Goal: Entertainment & Leisure: Consume media (video, audio)

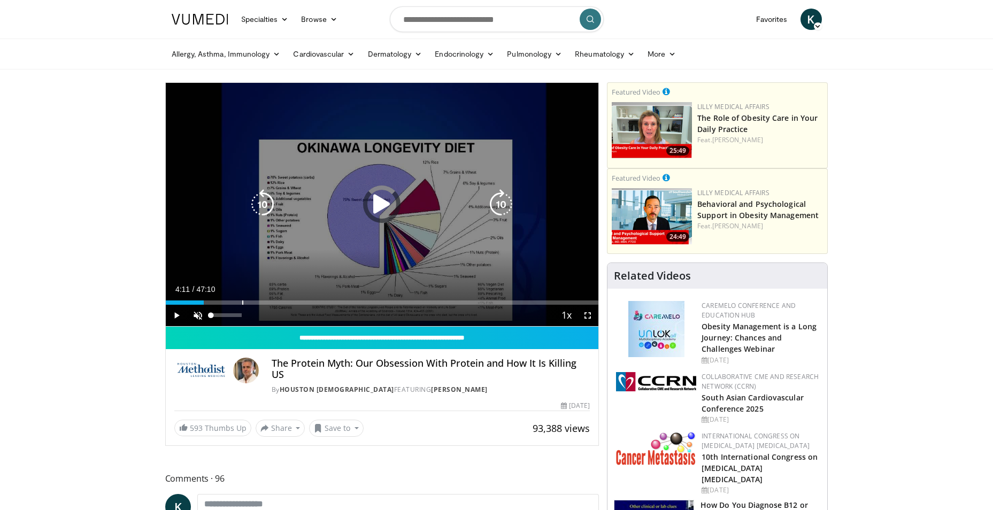
drag, startPoint x: 246, startPoint y: 301, endPoint x: 193, endPoint y: 311, distance: 54.4
click at [193, 312] on div "Current Time 4:11 / Duration 47:10 Play Skip Backward Skip Forward Unmute 100% …" at bounding box center [382, 315] width 433 height 21
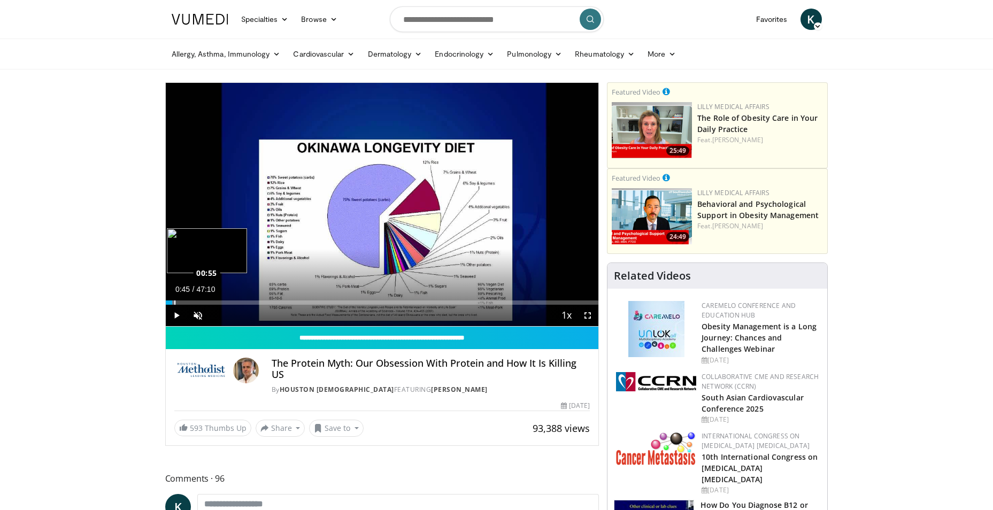
drag, startPoint x: 189, startPoint y: 303, endPoint x: 172, endPoint y: 304, distance: 16.6
click at [172, 304] on div "00:45" at bounding box center [169, 303] width 7 height 4
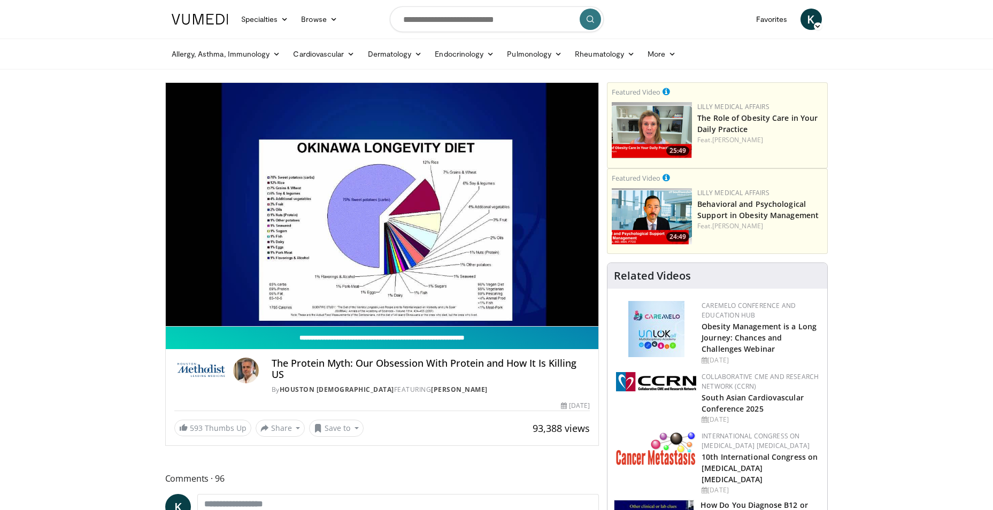
click at [401, 329] on input "**********" at bounding box center [382, 338] width 433 height 22
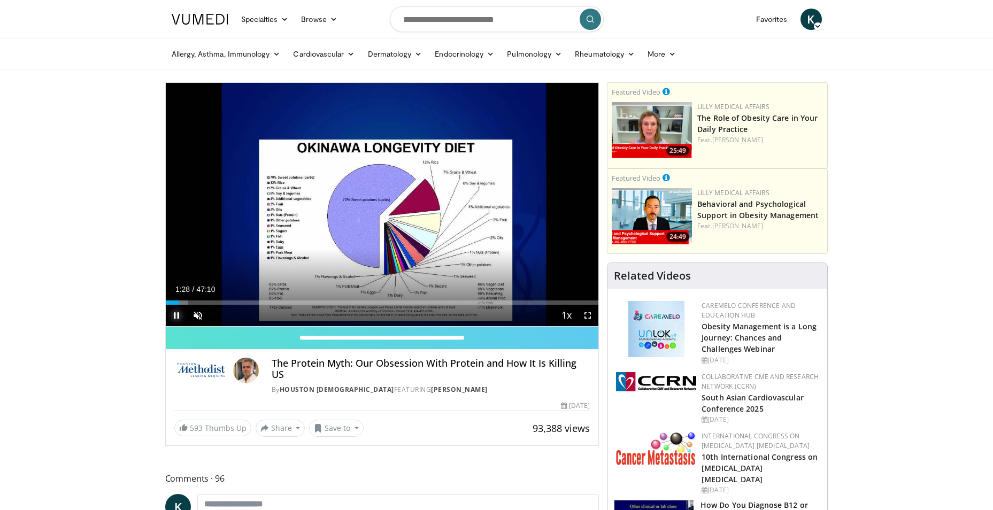
click at [173, 314] on span "Video Player" at bounding box center [176, 315] width 21 height 21
click at [175, 315] on span "Video Player" at bounding box center [176, 315] width 21 height 21
drag, startPoint x: 239, startPoint y: 301, endPoint x: 236, endPoint y: 305, distance: 5.5
click at [236, 305] on div "Current Time 7:41 / Duration 47:10 Play Skip Backward Skip Forward Unmute 100% …" at bounding box center [382, 315] width 433 height 21
